Goal: Transaction & Acquisition: Purchase product/service

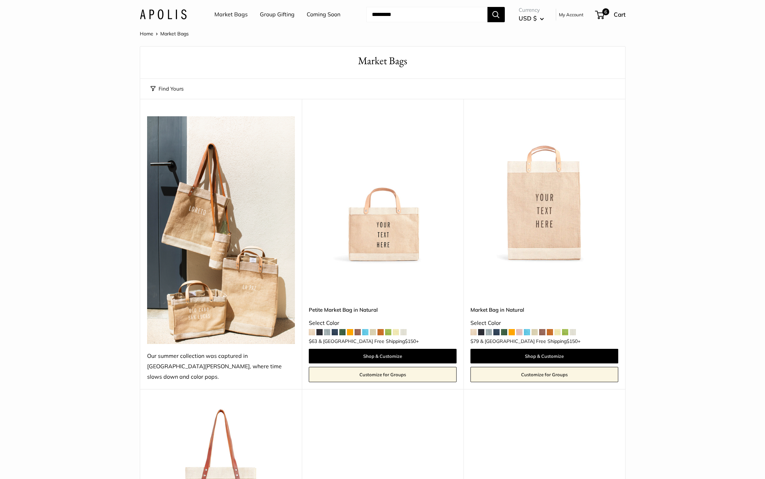
click at [331, 11] on link "Coming Soon" at bounding box center [324, 14] width 34 height 10
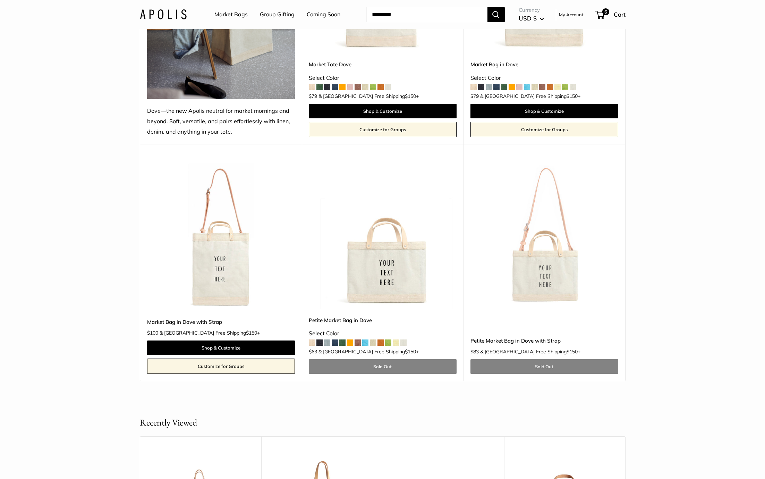
scroll to position [204, 0]
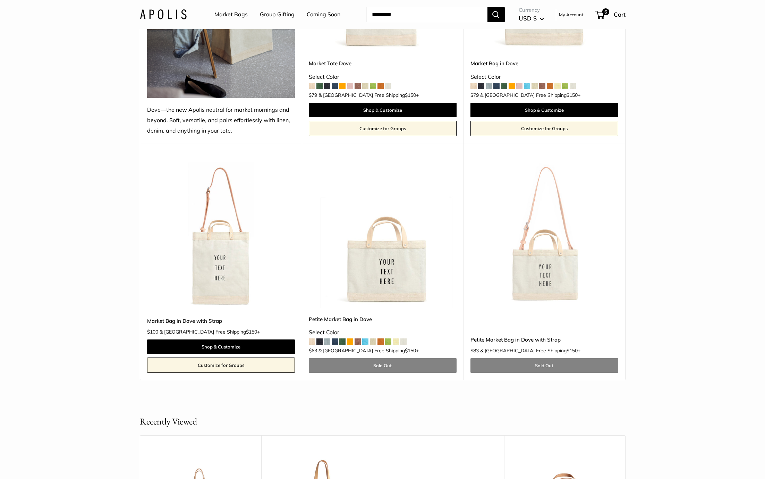
click at [0, 0] on img at bounding box center [0, 0] width 0 height 0
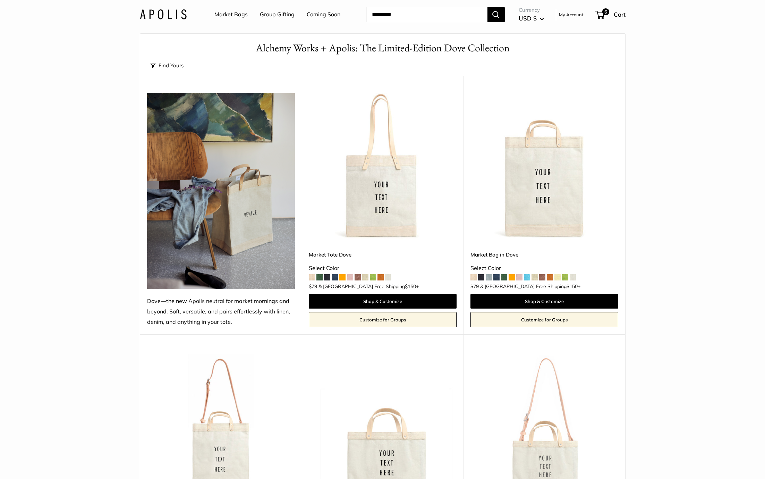
scroll to position [0, 0]
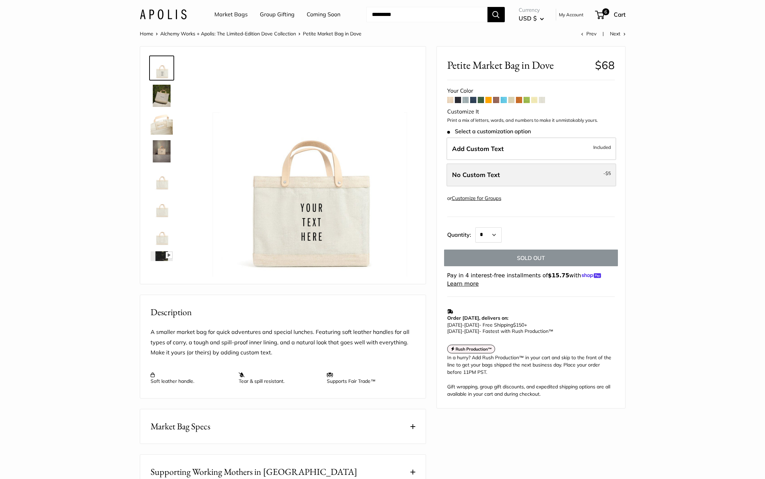
click at [477, 173] on span "No Custom Text" at bounding box center [476, 175] width 48 height 8
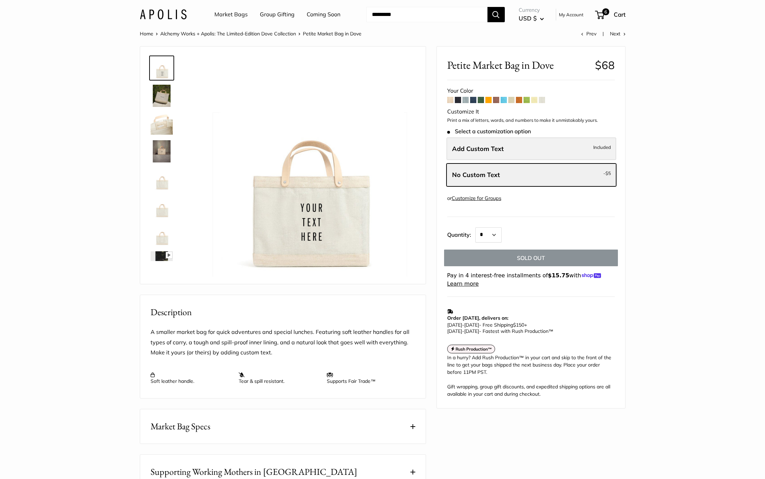
click at [481, 150] on span "Add Custom Text" at bounding box center [478, 149] width 52 height 8
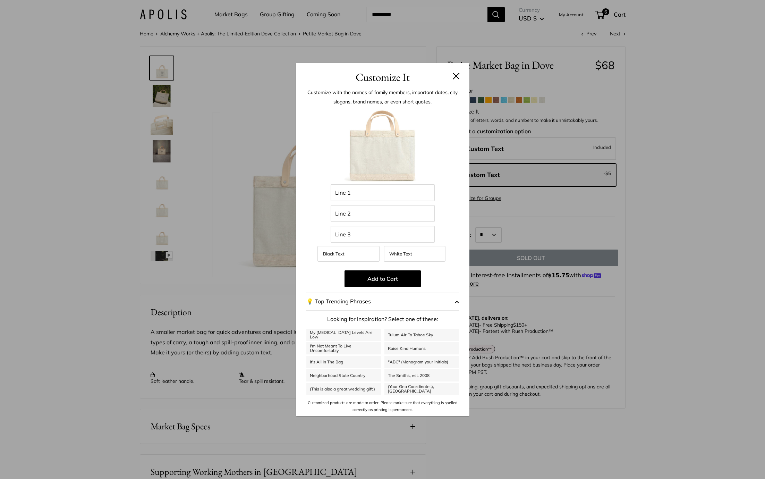
click at [455, 80] on h3 "Customize It" at bounding box center [382, 77] width 153 height 16
click at [453, 75] on button at bounding box center [456, 76] width 7 height 7
